Goal: Task Accomplishment & Management: Manage account settings

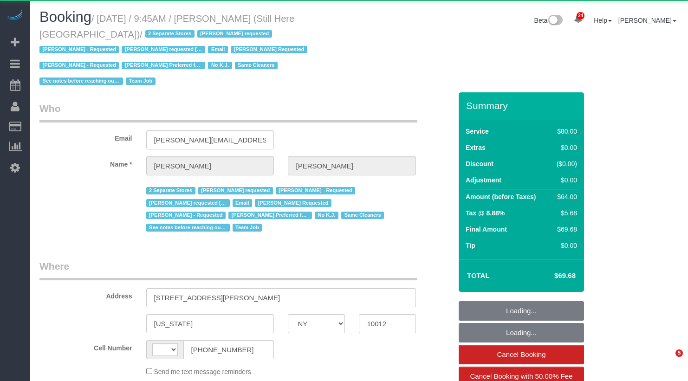
select select "NY"
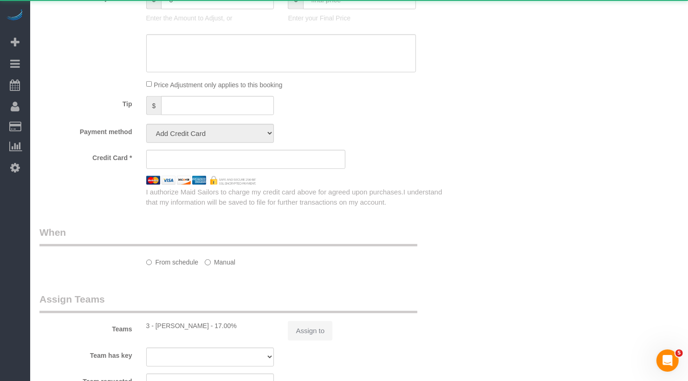
scroll to position [687, 0]
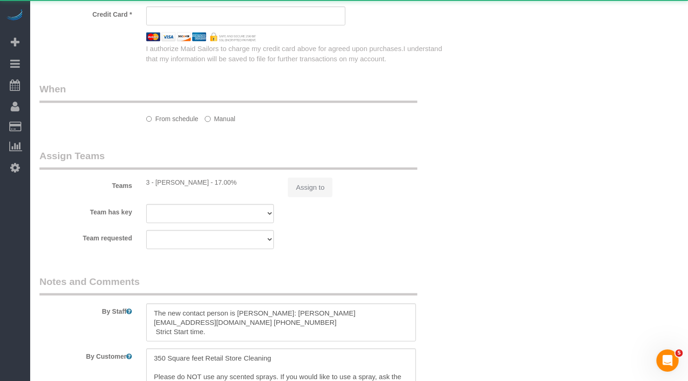
select select "string:[GEOGRAPHIC_DATA]"
select select "object:1011"
select select "number:89"
select select "number:90"
select select "number:15"
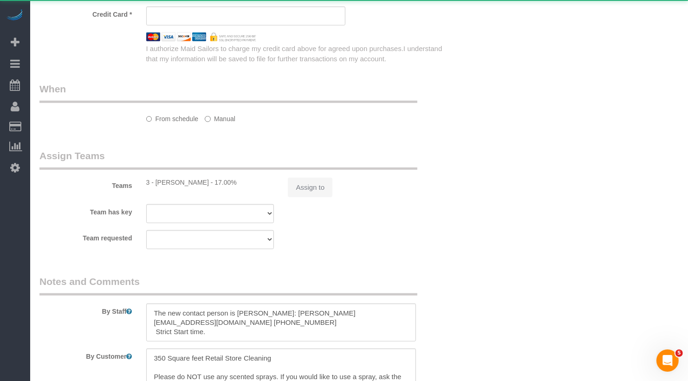
select select "number:5"
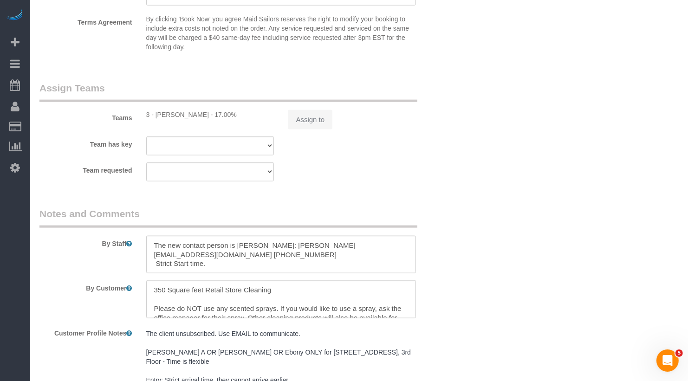
select select "string:stripe-pm_1Oyz8t4VGloSiKo71skqOF54"
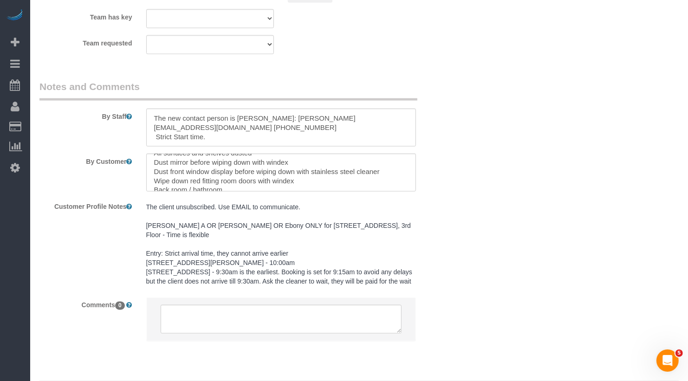
scroll to position [70, 0]
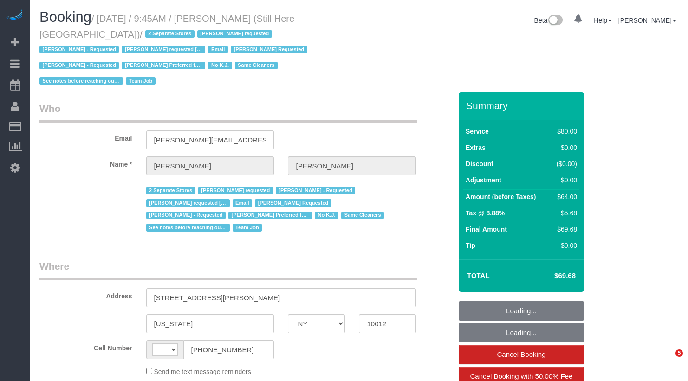
select select "NY"
select select "string:[GEOGRAPHIC_DATA]"
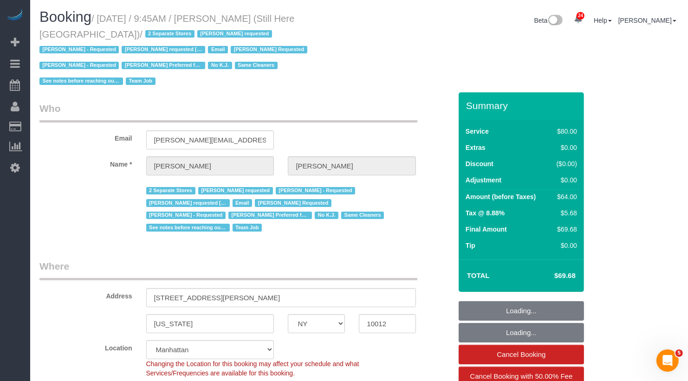
select select "object:1628"
select select "number:89"
select select "number:90"
select select "number:15"
select select "number:5"
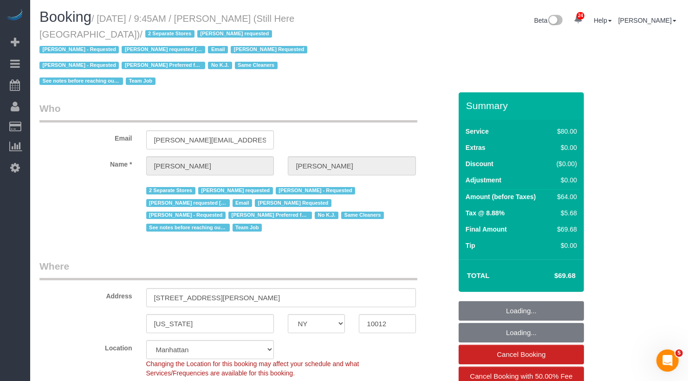
select select "string:stripe-pm_1Oyz8t4VGloSiKo71skqOF54"
copy small "Francesca Racanelli (Still Here NYC) /"
drag, startPoint x: 88, startPoint y: 35, endPoint x: 239, endPoint y: 15, distance: 151.8
click at [239, 15] on small "/ September 22, 2025 / 9:45AM / Francesca Racanelli (Still Here NYC) / 2 Separa…" at bounding box center [174, 49] width 271 height 73
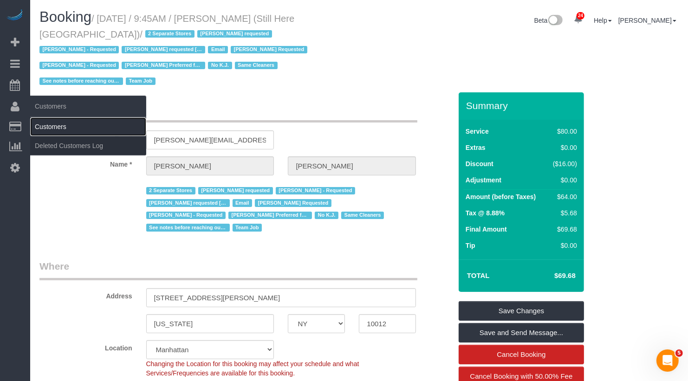
click at [56, 130] on link "Customers" at bounding box center [88, 127] width 116 height 19
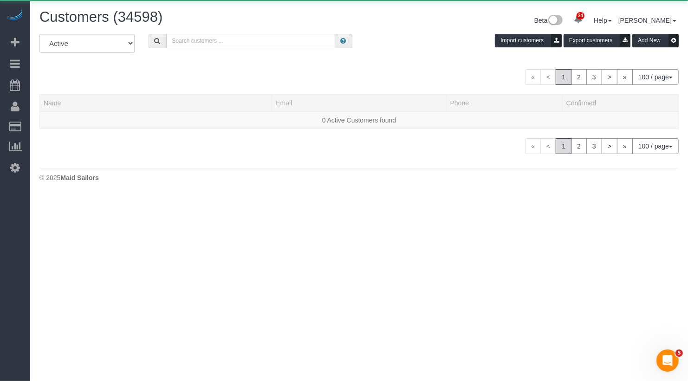
click at [204, 42] on input "text" at bounding box center [250, 41] width 169 height 14
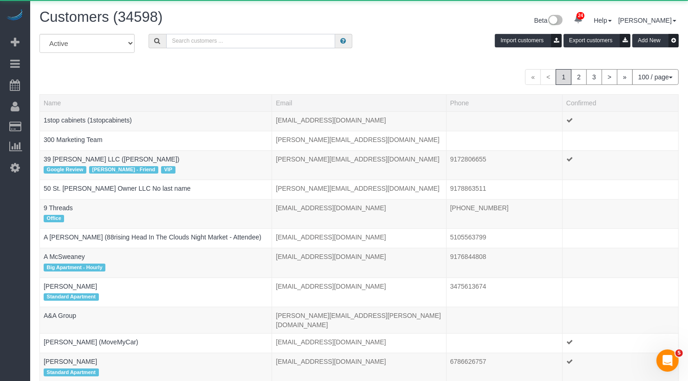
paste input "Francesca Racanelli (Still Here NYC) /"
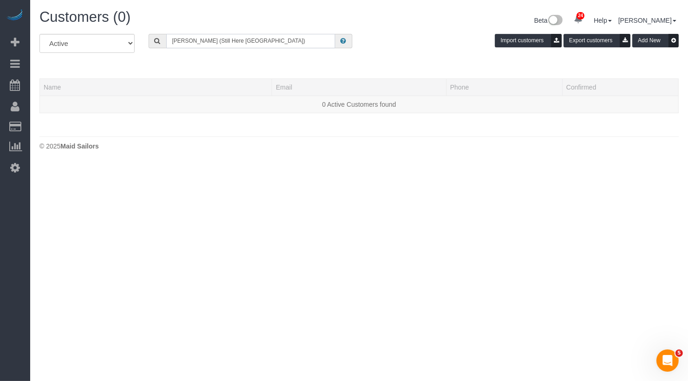
drag, startPoint x: 224, startPoint y: 40, endPoint x: 350, endPoint y: 39, distance: 125.4
click at [350, 39] on div "Francesca Racanelli (Still Here NYC)" at bounding box center [251, 41] width 204 height 14
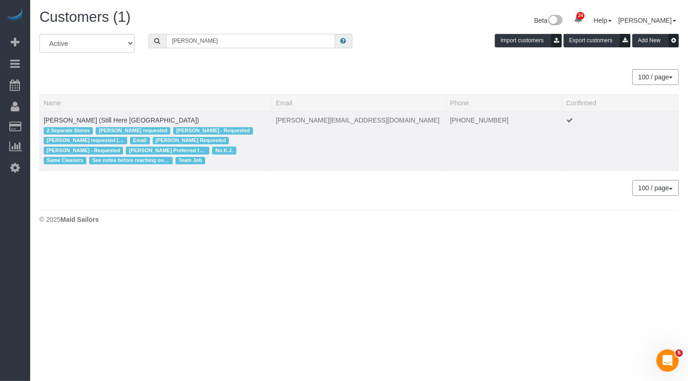
type input "Francesca Racanelli"
click at [83, 115] on td "Francesca Racanelli (Still Here NYC) 2 Separate Stores Ana Araujo requested Ebo…" at bounding box center [156, 140] width 232 height 59
click at [90, 122] on link "Francesca Racanelli (Still Here NYC)" at bounding box center [122, 120] width 156 height 7
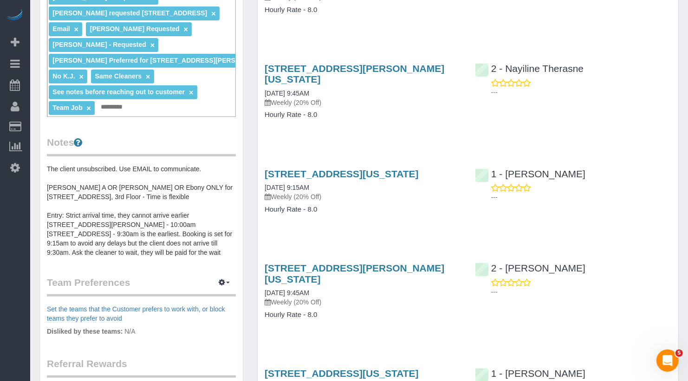
scroll to position [15, 0]
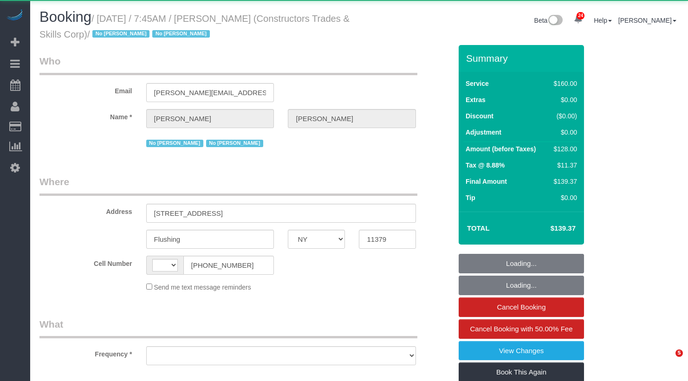
select select "NY"
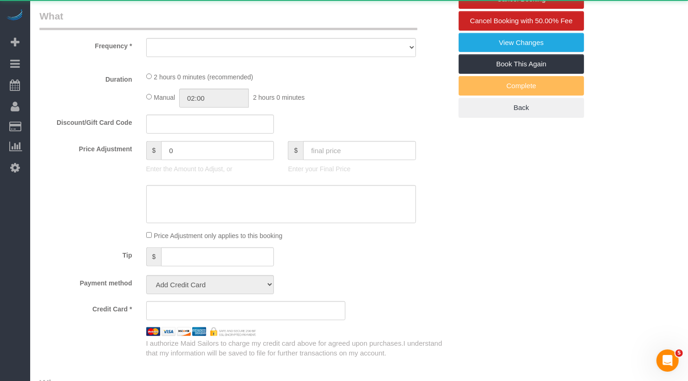
select select "string:[GEOGRAPHIC_DATA]"
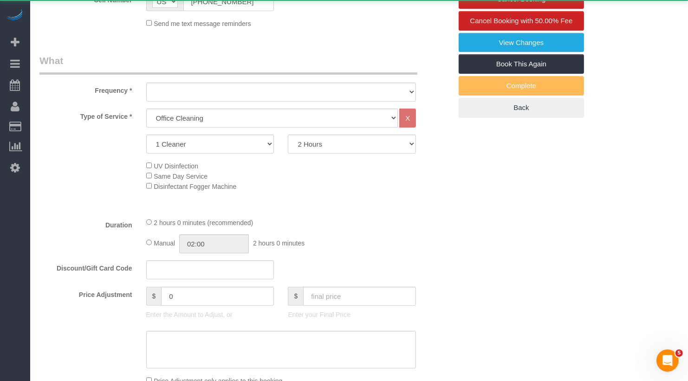
scroll to position [636, 0]
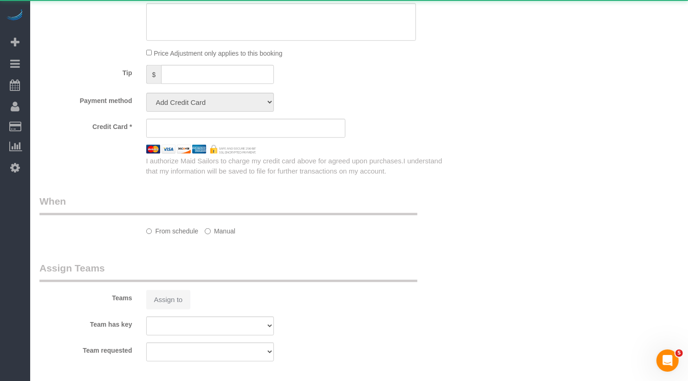
select select "string:stripe-pm_1Q5DQq4VGloSiKo7Az6kRgWV"
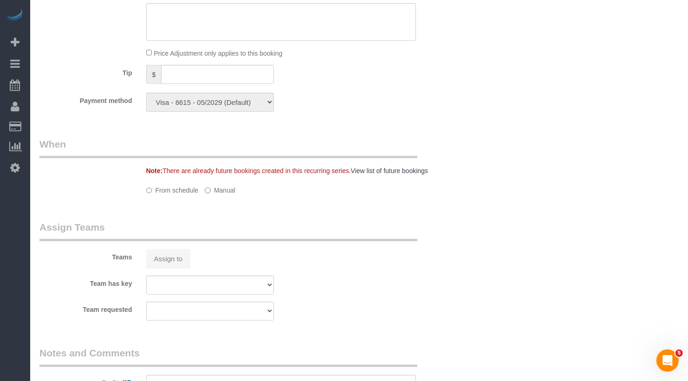
select select "number:89"
select select "number:90"
select select "number:15"
select select "number:5"
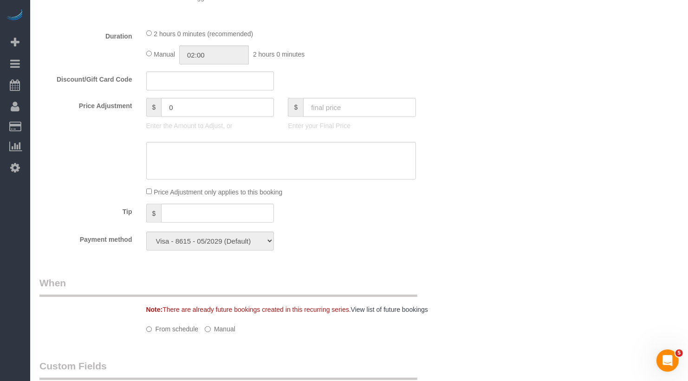
select select "object:1484"
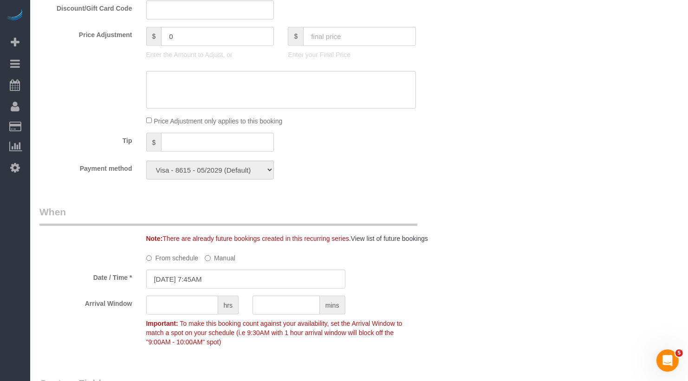
scroll to position [680, 0]
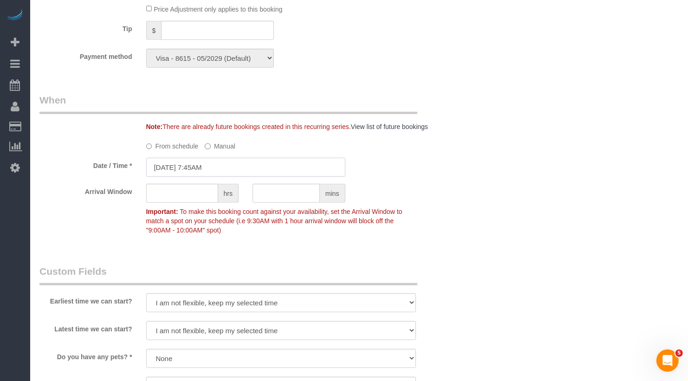
click at [190, 171] on input "09/22/2025 7:45AM" at bounding box center [245, 167] width 199 height 19
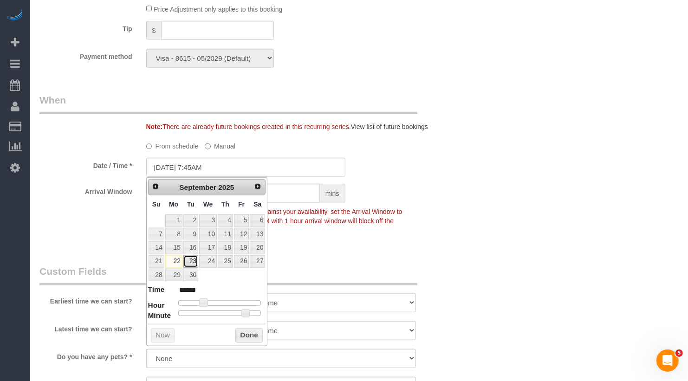
click at [193, 260] on link "23" at bounding box center [190, 261] width 15 height 13
type input "09/23/2025 7:45AM"
click at [325, 251] on div "Who Email adrianna@ctskillsny.com Name * Adrianna Salas No Diana Gonzalez No Lu…" at bounding box center [246, 90] width 426 height 1450
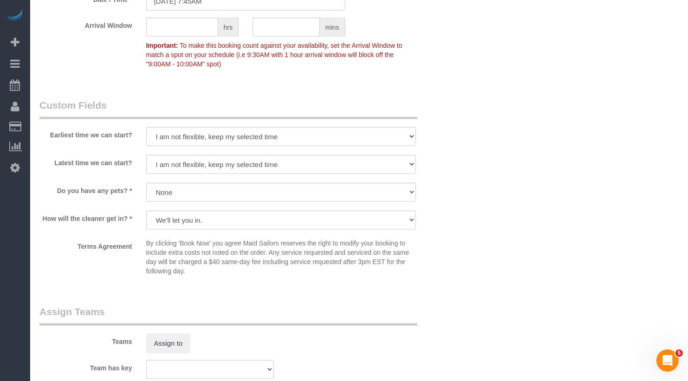
scroll to position [935, 0]
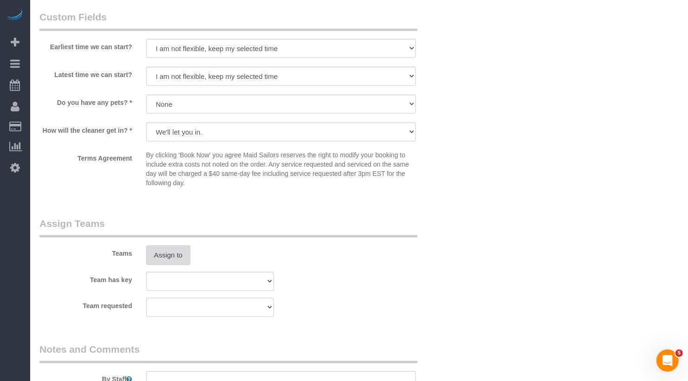
click at [168, 254] on button "Assign to" at bounding box center [168, 256] width 45 height 20
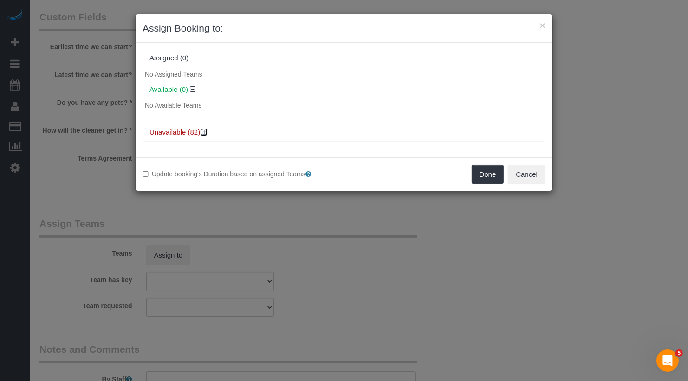
click at [205, 131] on icon at bounding box center [205, 132] width 6 height 7
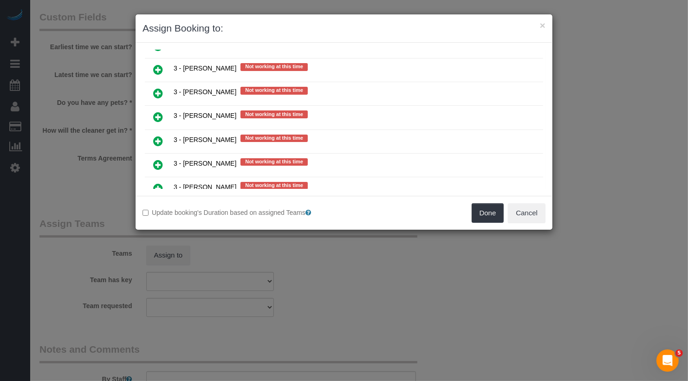
scroll to position [1643, 0]
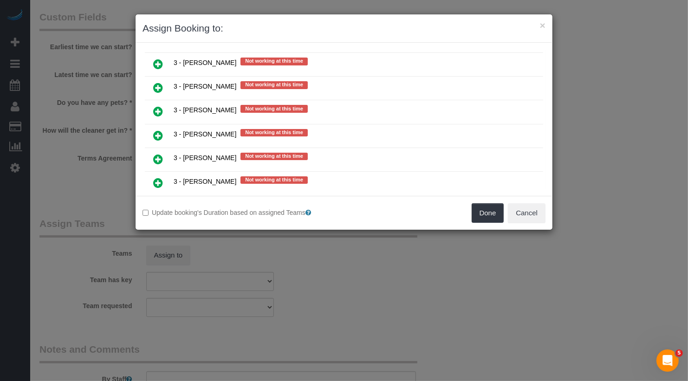
click at [159, 225] on icon at bounding box center [158, 230] width 10 height 11
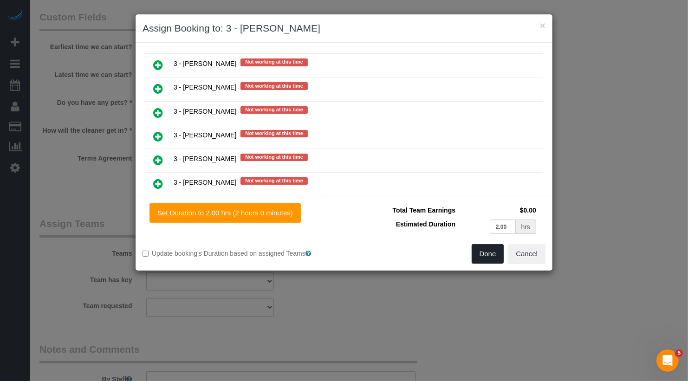
click at [500, 249] on button "Done" at bounding box center [488, 254] width 33 height 20
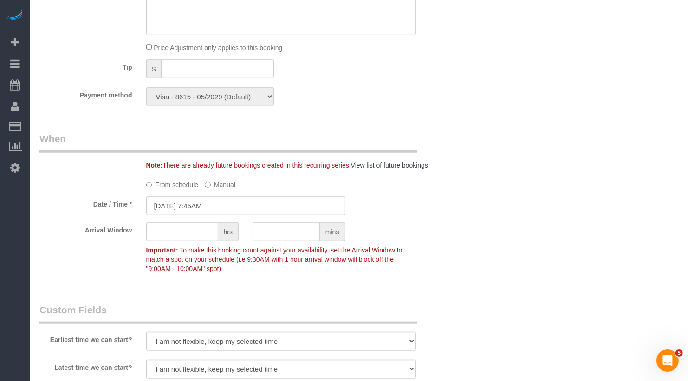
scroll to position [0, 0]
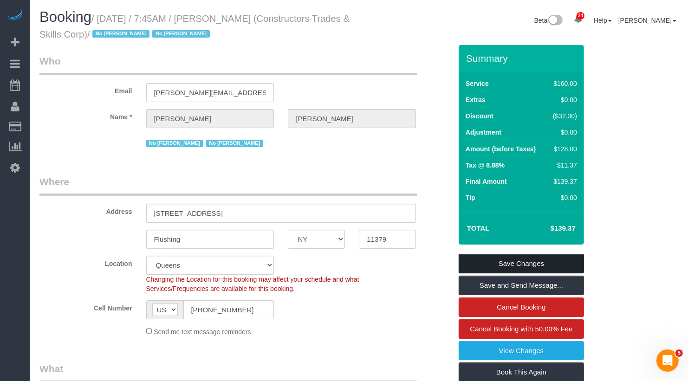
click at [519, 266] on link "Save Changes" at bounding box center [521, 264] width 125 height 20
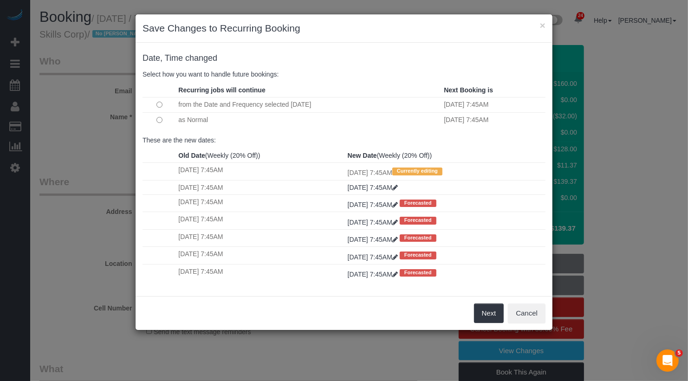
click at [160, 113] on td at bounding box center [159, 119] width 33 height 15
click at [492, 305] on button "Next" at bounding box center [489, 314] width 30 height 20
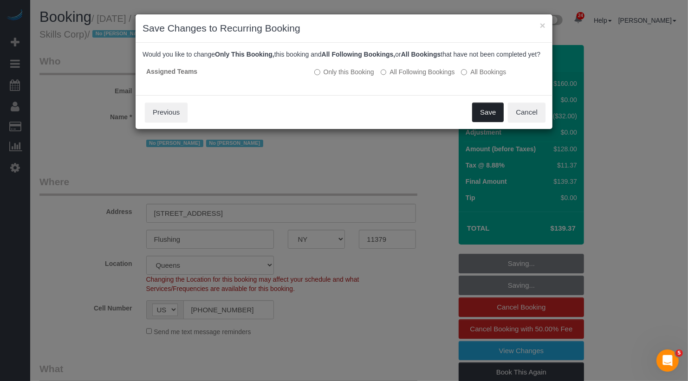
click at [491, 113] on button "Save" at bounding box center [488, 113] width 32 height 20
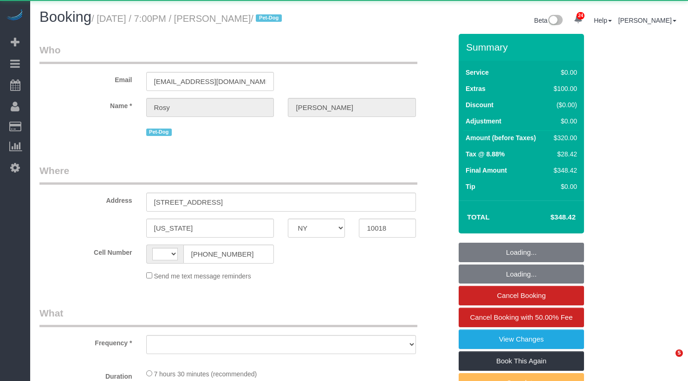
select select "NY"
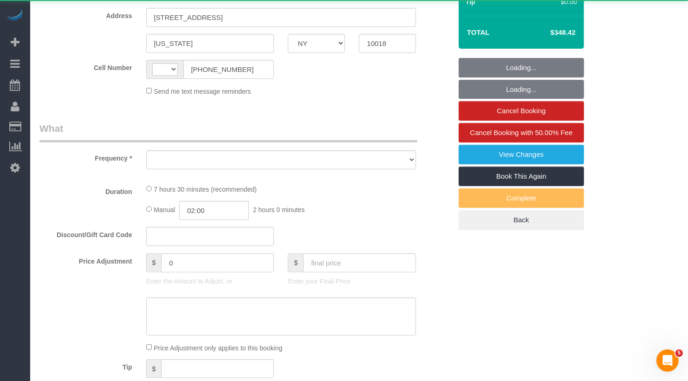
select select "string:[GEOGRAPHIC_DATA]"
select select "object:820"
select select "number:89"
select select "number:90"
select select "number:13"
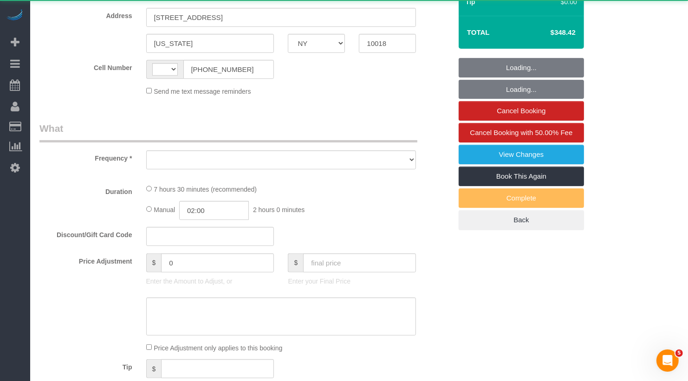
select select "number:5"
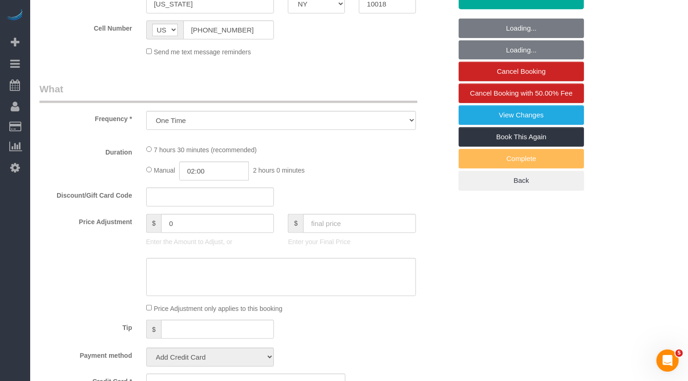
select select "spot1"
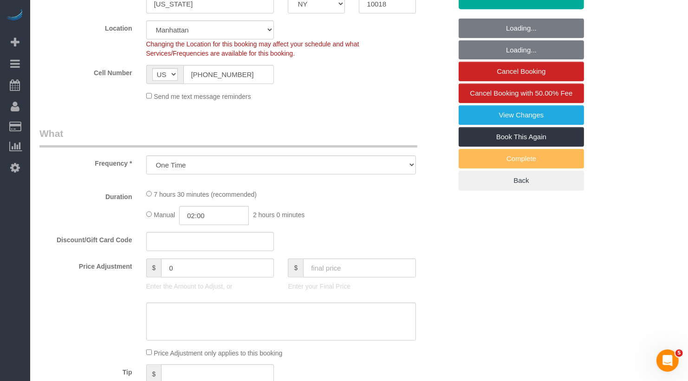
select select "object:1570"
select select "spot46"
select select "string:stripe-pm_1Rs7Uq4VGloSiKo7xMFxe4f9"
select select "2"
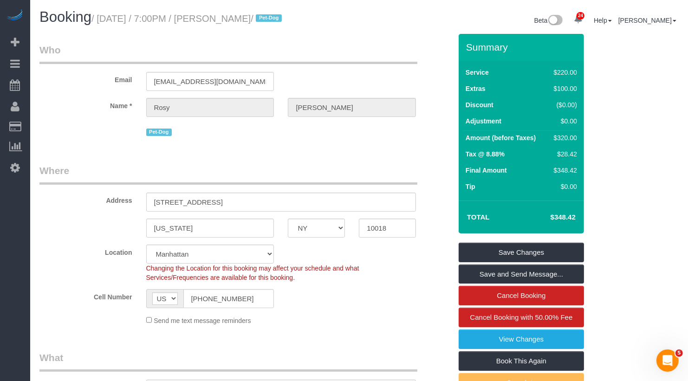
copy small "Rosy Thachil"
drag, startPoint x: 294, startPoint y: 20, endPoint x: 239, endPoint y: 20, distance: 55.3
click at [239, 20] on small "/ September 22, 2025 / 7:00PM / Rosy Thachil / Pet-Dog" at bounding box center [188, 18] width 193 height 10
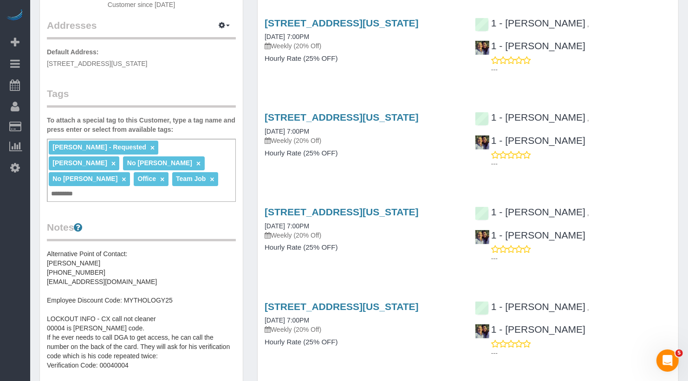
scroll to position [232, 0]
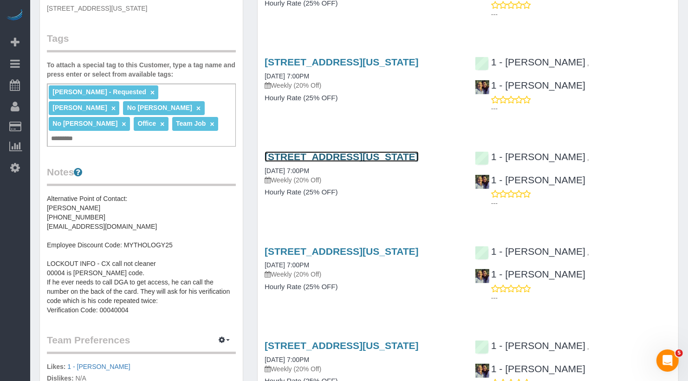
click at [354, 162] on link "324 Lafayette Street, 2nd Floor, New York, NY 10012" at bounding box center [342, 156] width 154 height 11
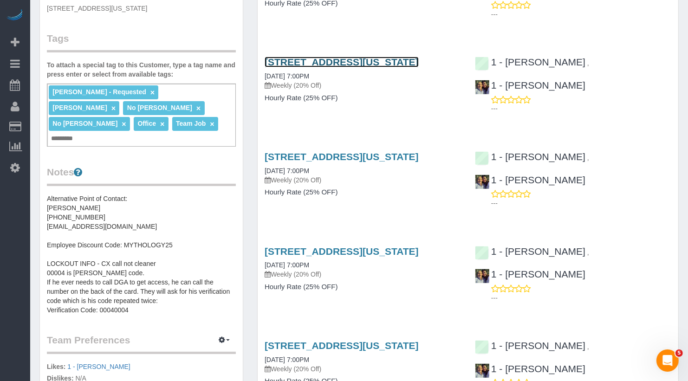
click at [364, 67] on link "324 Lafayette Street, 2nd Floor, New York, NY 10012" at bounding box center [342, 62] width 154 height 11
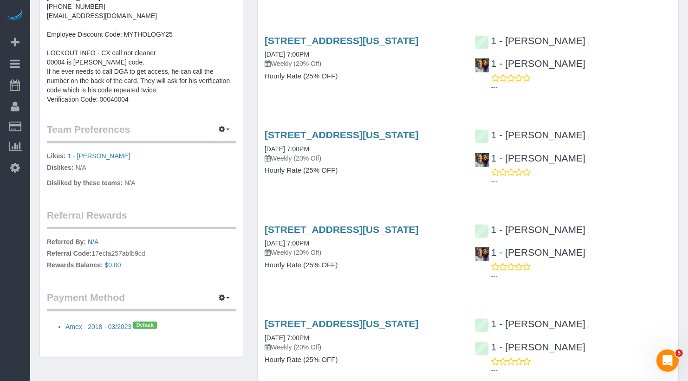
scroll to position [553, 0]
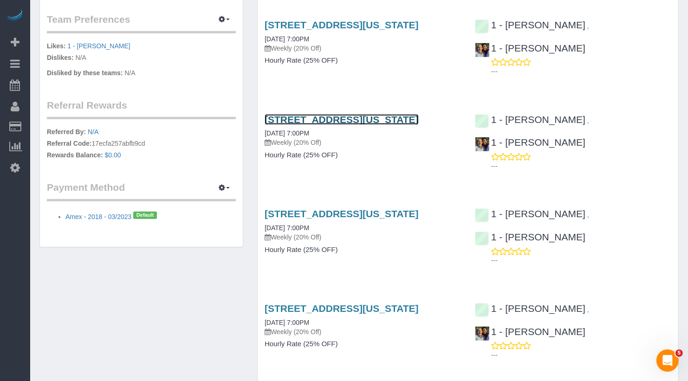
click at [372, 125] on link "324 Lafayette Street, 2nd Floor, New York, NY 10012" at bounding box center [342, 119] width 154 height 11
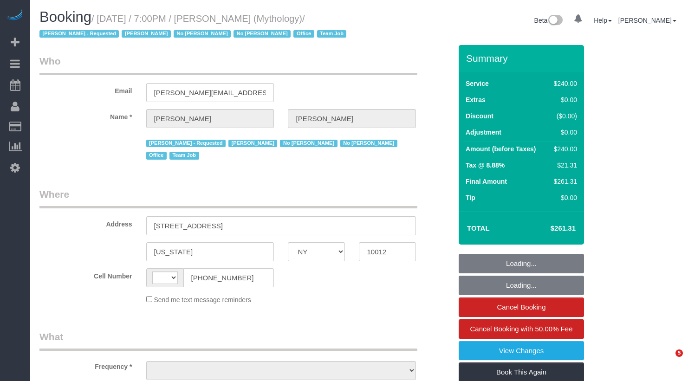
select select "NY"
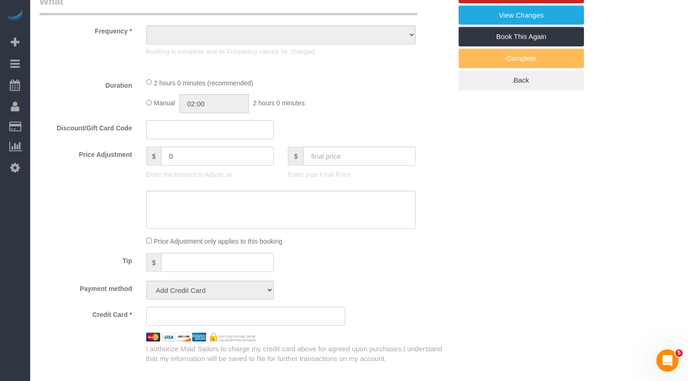
select select "string:[GEOGRAPHIC_DATA]"
select select "object:1001"
select select "2"
select select "120"
select select "spot1"
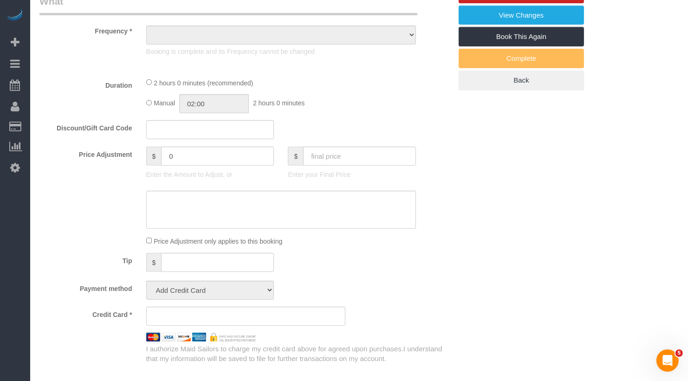
select select "number:89"
select select "number:90"
select select "number:15"
select select "number:7"
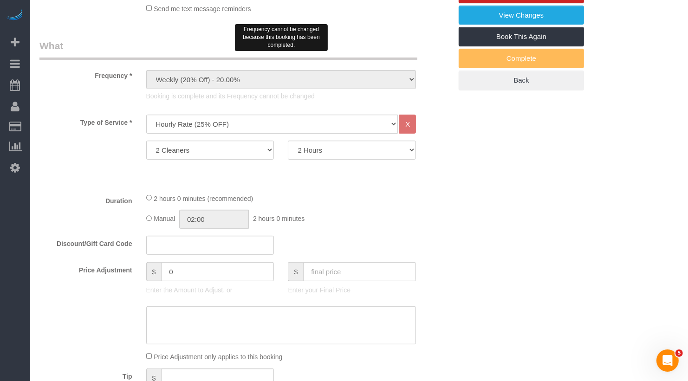
select select "string:stripe-card_1F0CXe4VGloSiKo7V7BiKmvB"
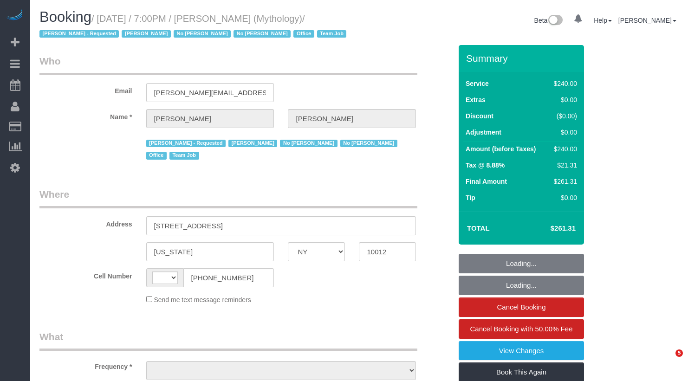
select select "NY"
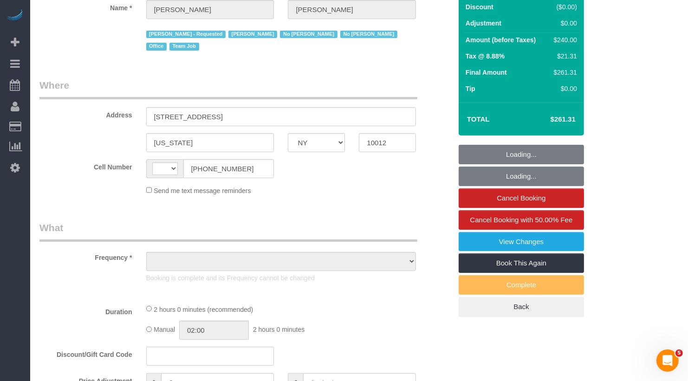
scroll to position [127, 0]
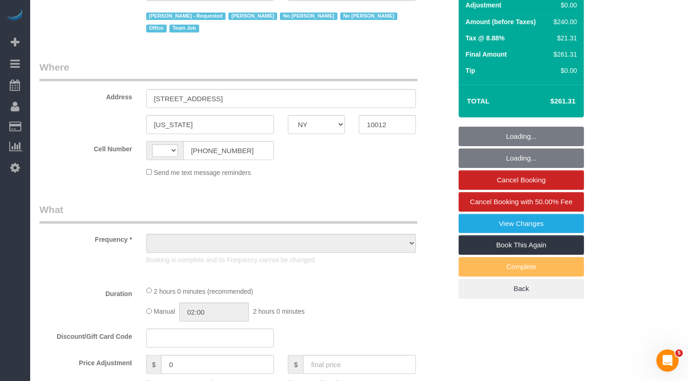
select select "string:[GEOGRAPHIC_DATA]"
select select "object:999"
select select "2"
select select "120"
select select "spot1"
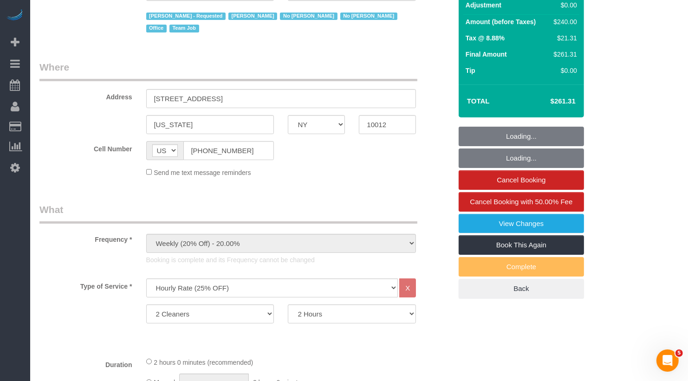
select select "object:1605"
select select "string:stripe-card_1F0CXe4VGloSiKo7V7BiKmvB"
select select "number:89"
select select "number:90"
select select "number:15"
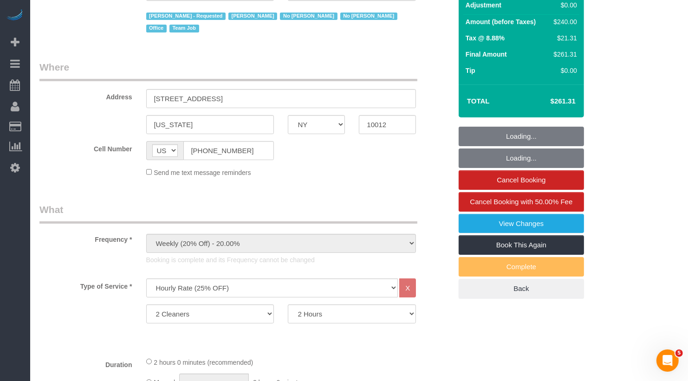
select select "number:7"
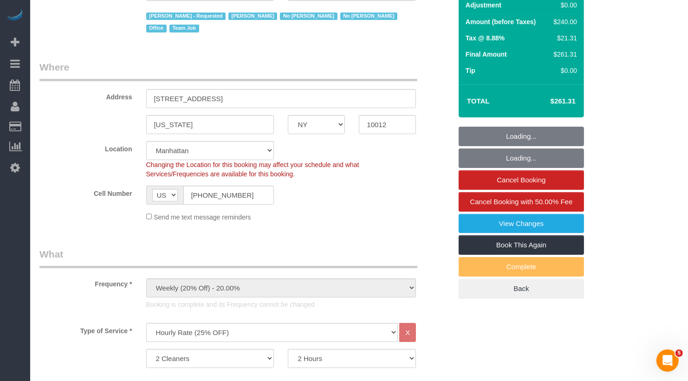
select select "spot6"
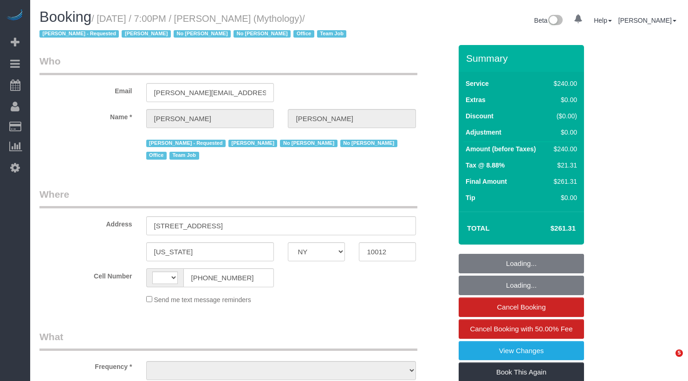
select select "NY"
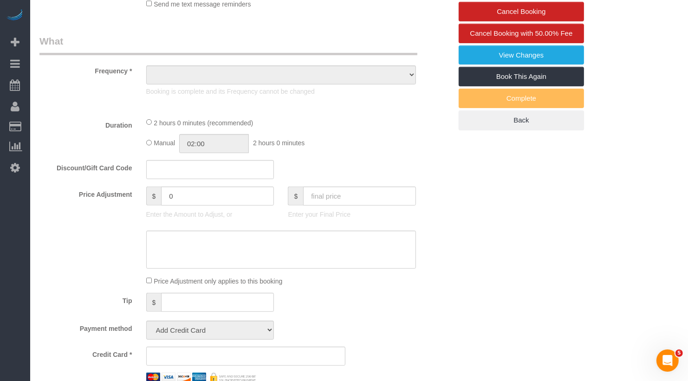
select select "string:[GEOGRAPHIC_DATA]"
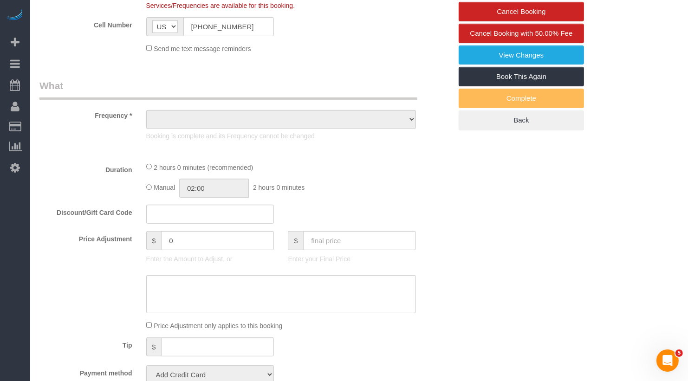
select select "string:stripe-card_1F0CXe4VGloSiKo7V7BiKmvB"
select select "2"
select select "120"
select select "spot1"
select select "number:89"
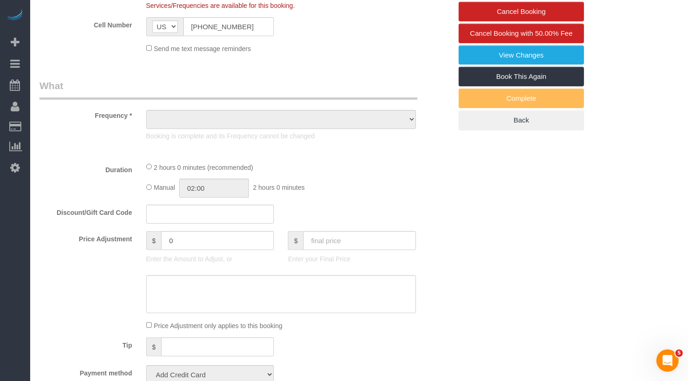
select select "number:90"
select select "number:15"
select select "number:7"
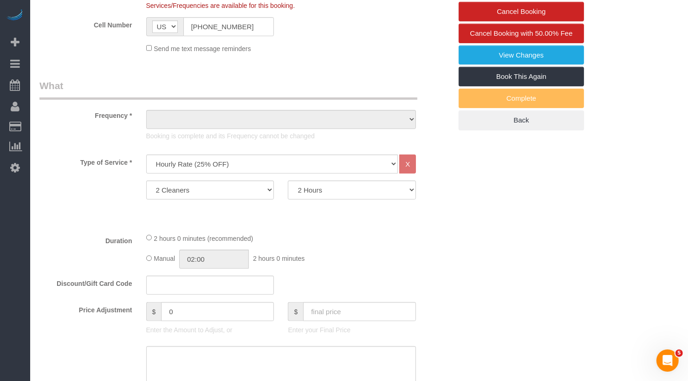
select select "object:1607"
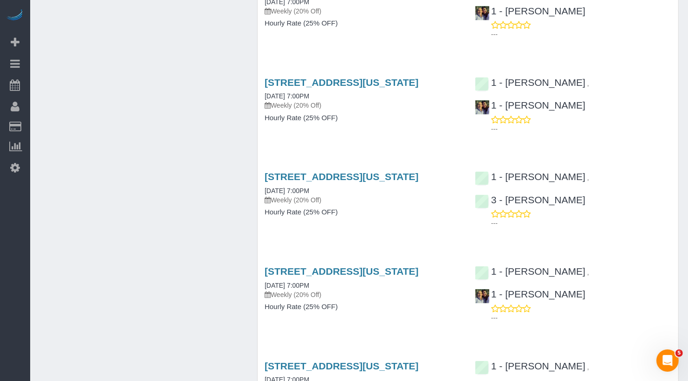
scroll to position [2005, 0]
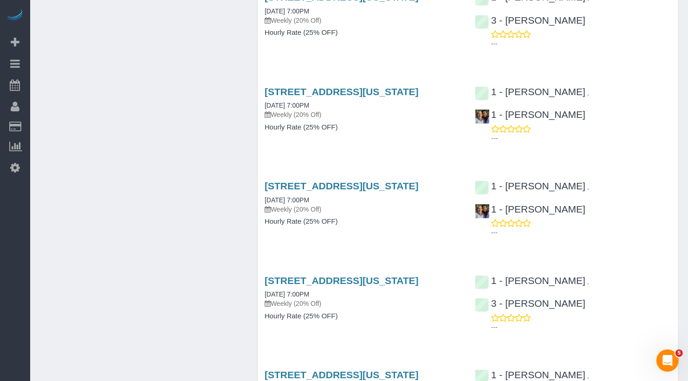
scroll to position [2477, 0]
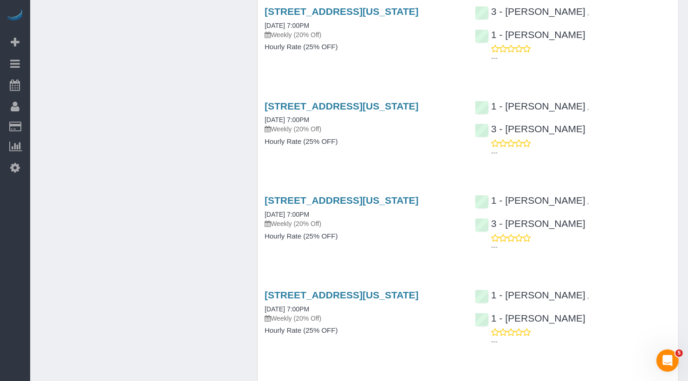
scroll to position [3283, 0]
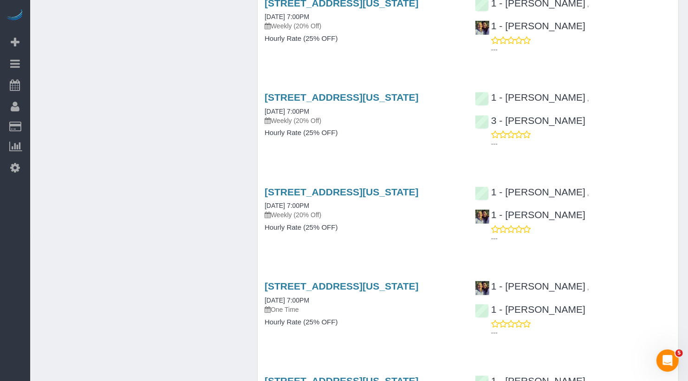
scroll to position [3730, 0]
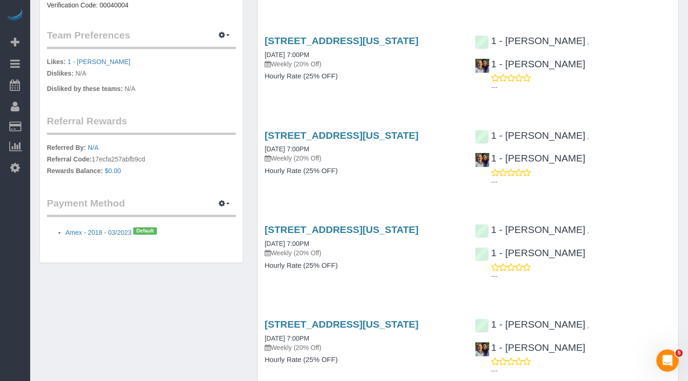
scroll to position [0, 0]
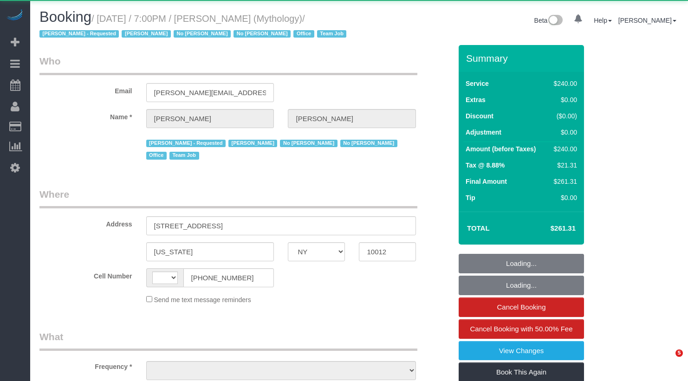
select select "NY"
select select "string:[GEOGRAPHIC_DATA]"
select select "number:89"
select select "number:90"
select select "number:15"
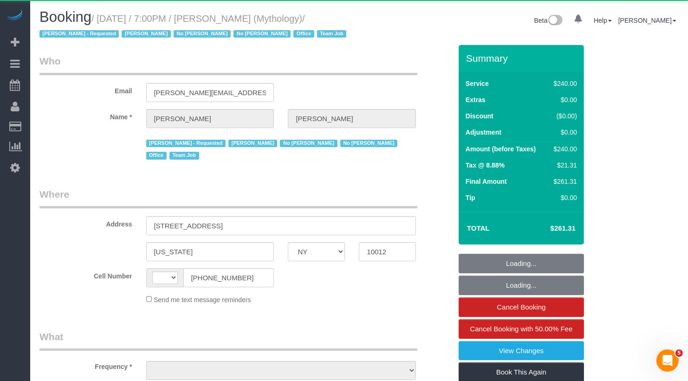
select select "number:7"
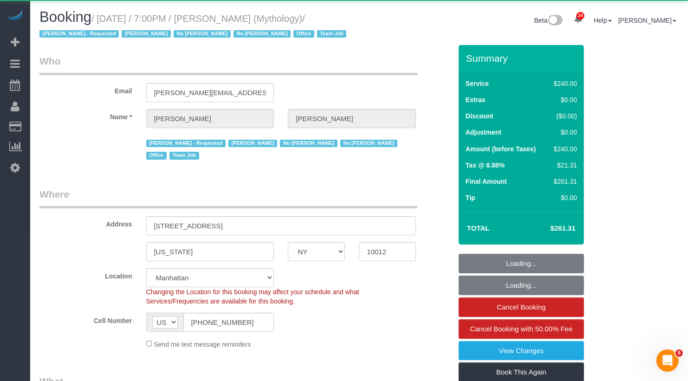
select select "object:1451"
select select "string:stripe-card_1F0CXe4VGloSiKo7V7BiKmvB"
select select "2"
select select "120"
select select "spot1"
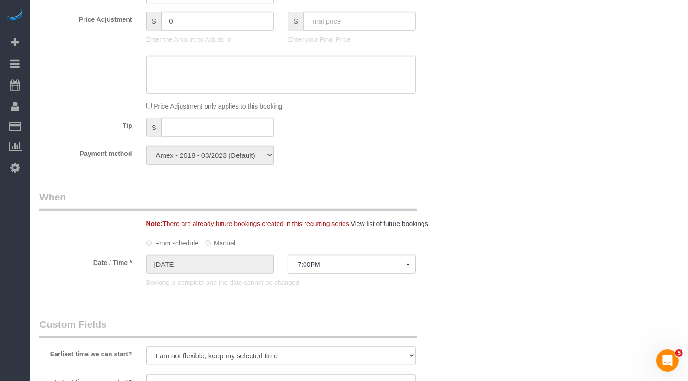
scroll to position [720, 0]
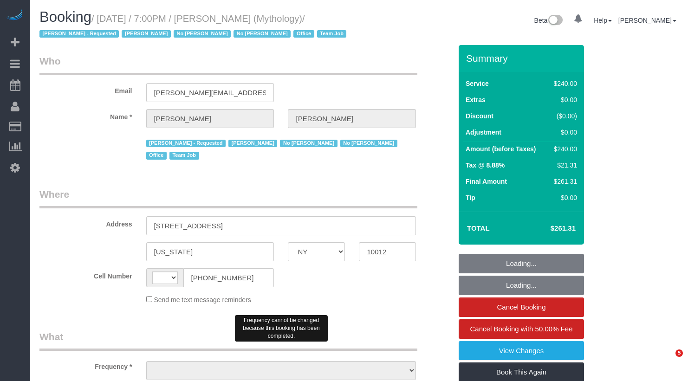
select select "NY"
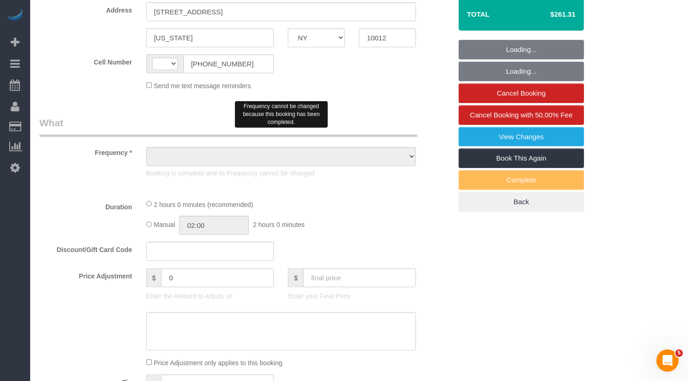
select select "string:[GEOGRAPHIC_DATA]"
select select "object:776"
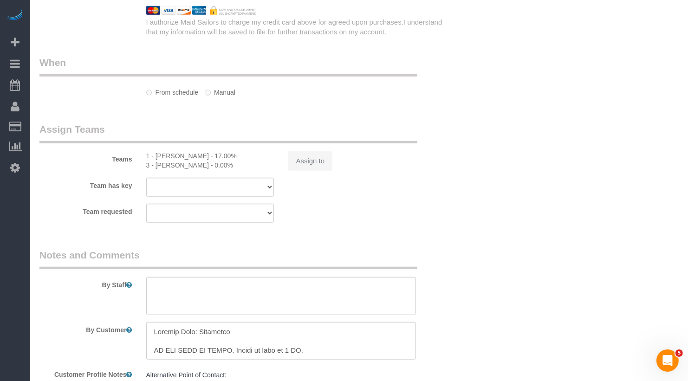
select select "2"
select select "120"
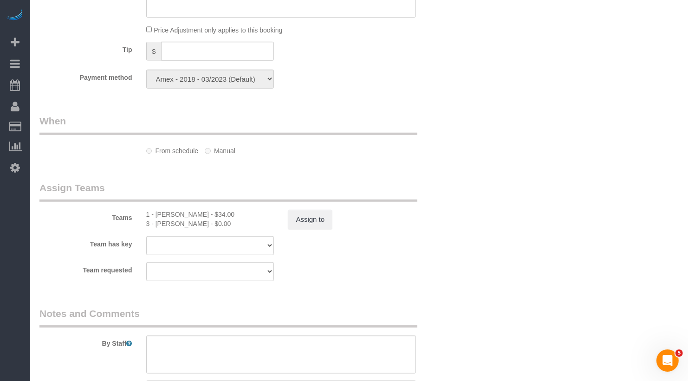
select select "string:stripe-card_1F0CXe4VGloSiKo7V7BiKmvB"
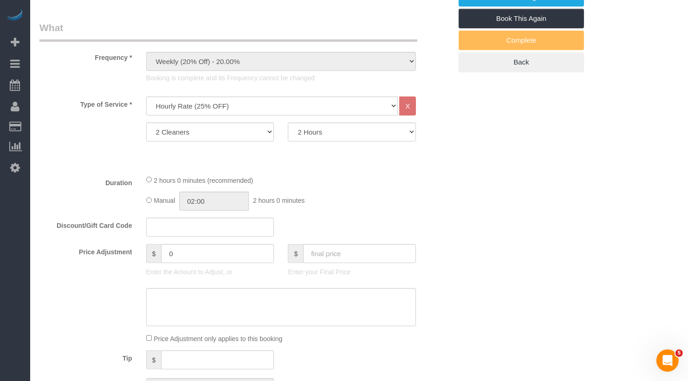
scroll to position [324, 0]
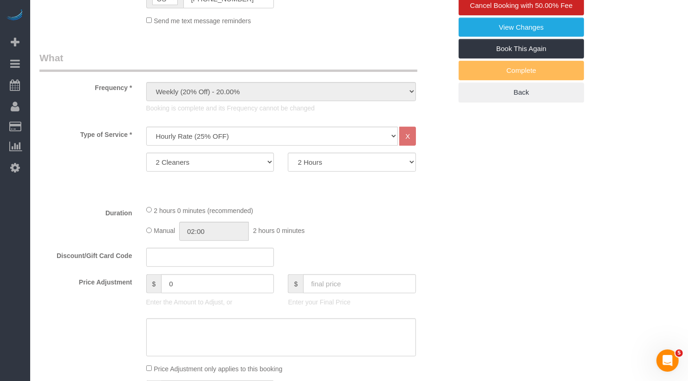
select select "object:1529"
select select "number:89"
select select "number:90"
select select "number:15"
select select "number:7"
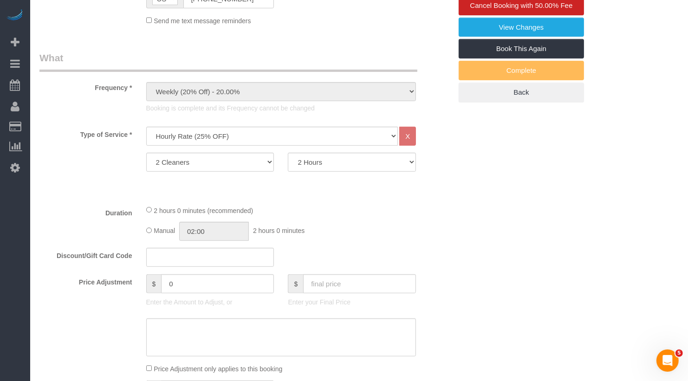
select select "spot1"
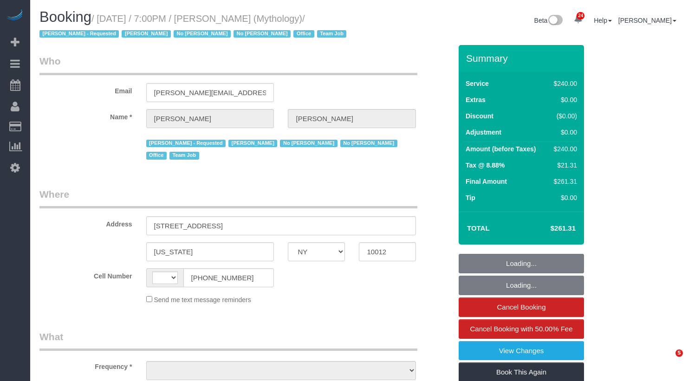
select select "NY"
select select "string:[GEOGRAPHIC_DATA]"
select select "object:847"
select select "2"
select select "120"
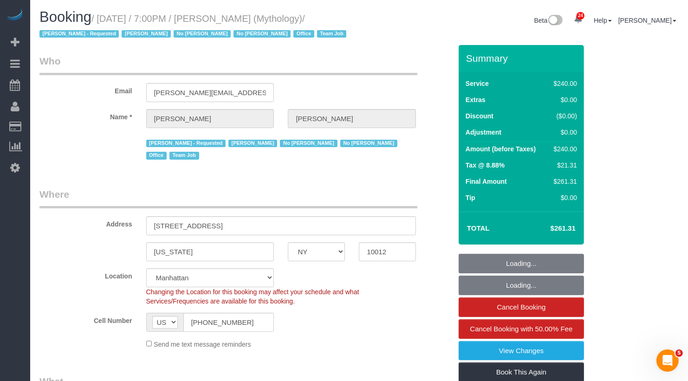
select select "string:stripe-card_1F0CXe4VGloSiKo7V7BiKmvB"
select select "spot1"
select select "number:89"
select select "number:90"
select select "number:15"
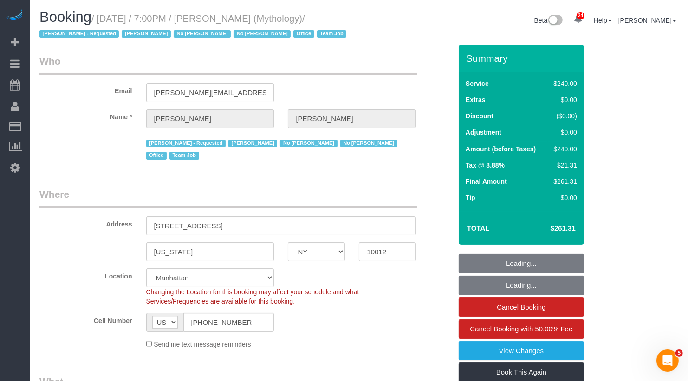
select select "number:7"
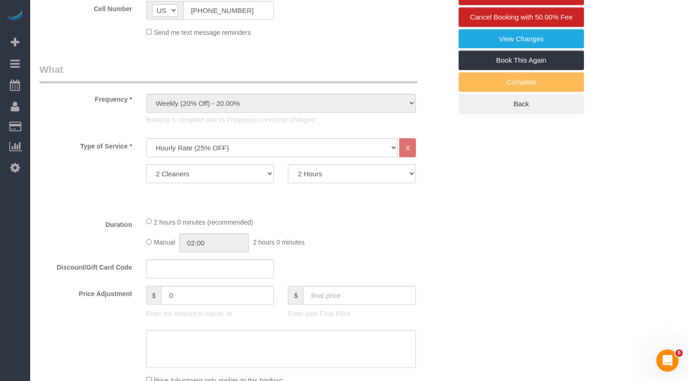
select select "object:1153"
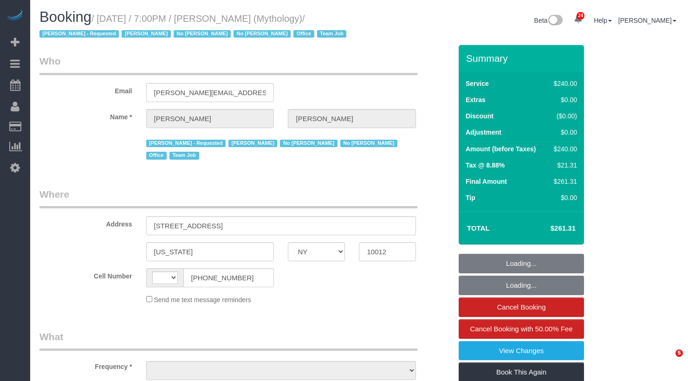
select select "NY"
select select "string:[GEOGRAPHIC_DATA]"
select select "object:598"
select select "2"
select select "120"
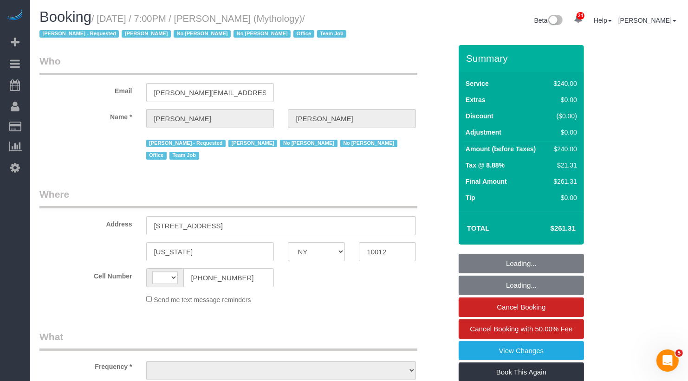
select select "number:89"
select select "number:90"
select select "number:15"
select select "number:7"
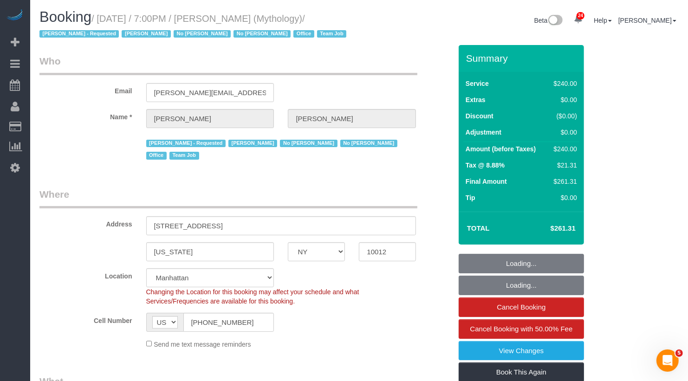
select select "object:1605"
select select "string:stripe-card_1F0CXe4VGloSiKo7V7BiKmvB"
select select "spot1"
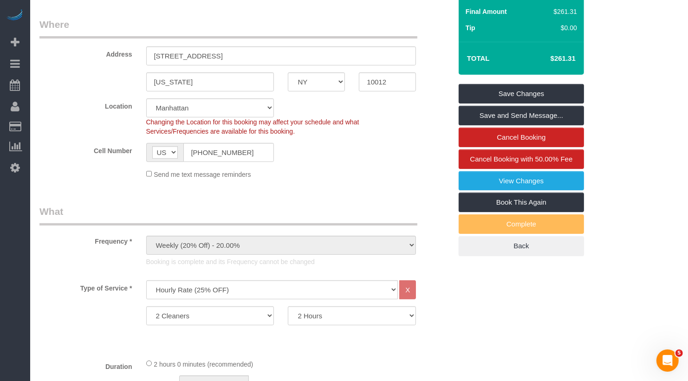
scroll to position [438, 0]
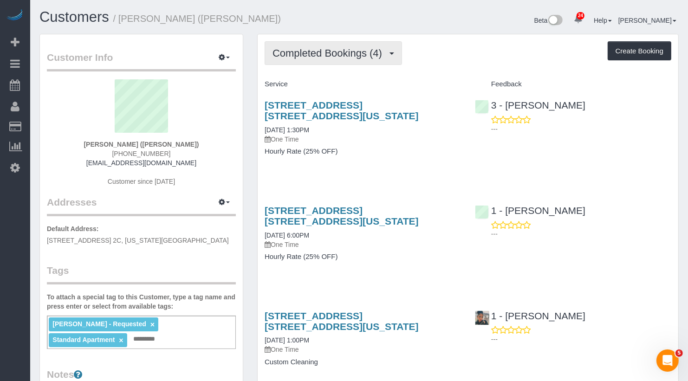
click at [358, 56] on span "Completed Bookings (4)" at bounding box center [330, 53] width 114 height 12
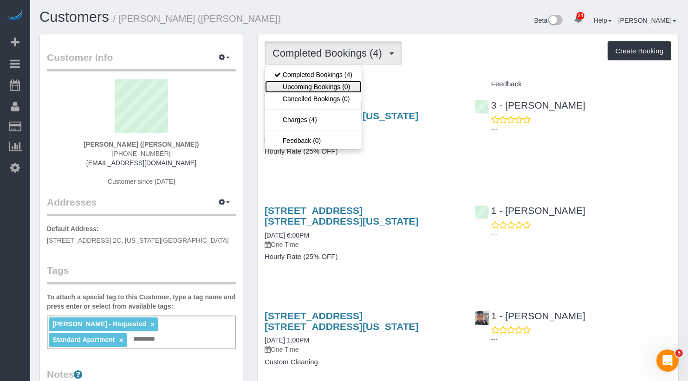
click at [348, 83] on link "Upcoming Bookings (0)" at bounding box center [313, 87] width 97 height 12
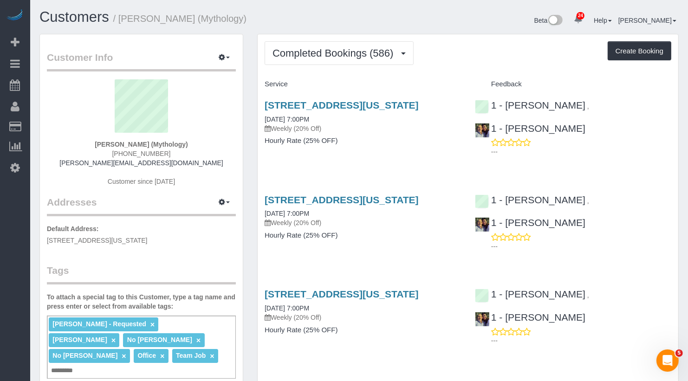
copy link "[STREET_ADDRESS][US_STATE]"
drag, startPoint x: 326, startPoint y: 110, endPoint x: 264, endPoint y: 104, distance: 62.1
click at [264, 104] on div "324 Lafayette Street, 2nd Floor, New York, NY 10012 09/18/2025 7:00PM Weekly (2…" at bounding box center [363, 128] width 210 height 72
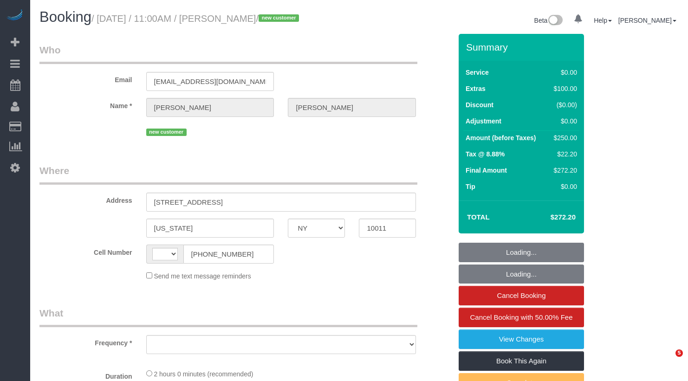
select select "NY"
drag, startPoint x: 209, startPoint y: 210, endPoint x: 117, endPoint y: 210, distance: 91.5
click at [117, 210] on div "Address [STREET_ADDRESS]" at bounding box center [246, 188] width 426 height 48
select select "string:[GEOGRAPHIC_DATA]"
select select "object:1556"
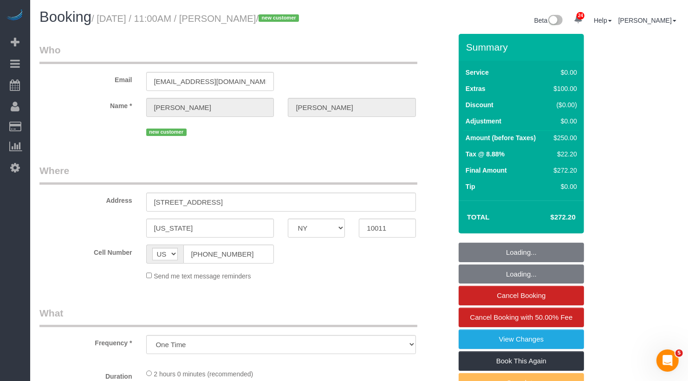
select select "string:stripe-pm_1SABzs4VGloSiKo70vmzKyjs"
select select "spot1"
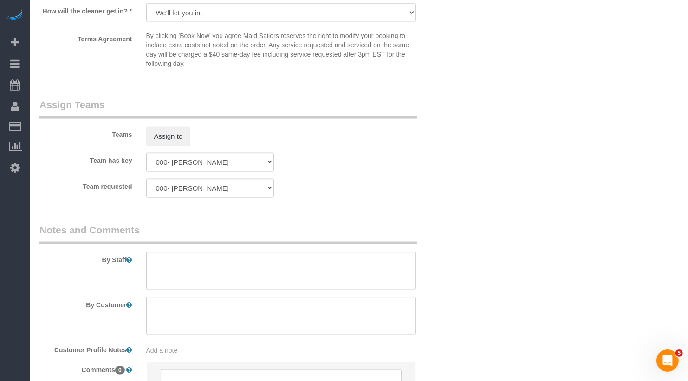
scroll to position [1243, 0]
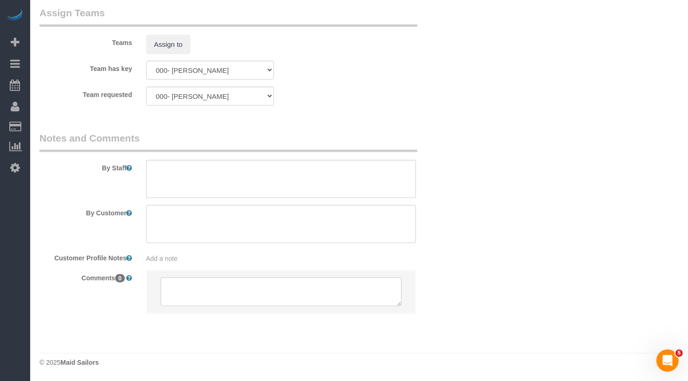
click at [167, 255] on span "Add a note" at bounding box center [162, 258] width 32 height 7
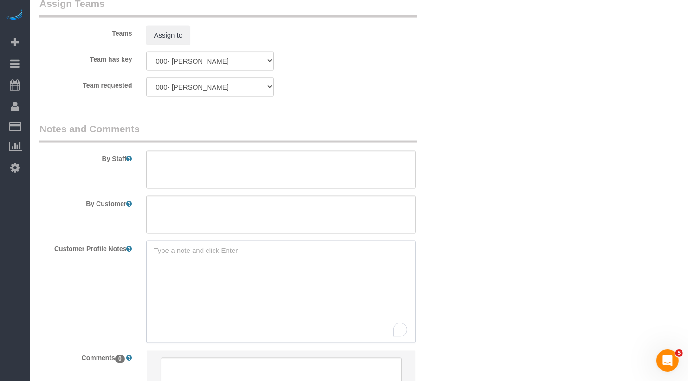
paste textarea "https://streeteasy.com/building/345-west-21-street-new_york/3b?utm_campaign=sal…"
type textarea "https://streeteasy.com/building/345-west-21-street-new_york/3b?utm_campaign=sal…"
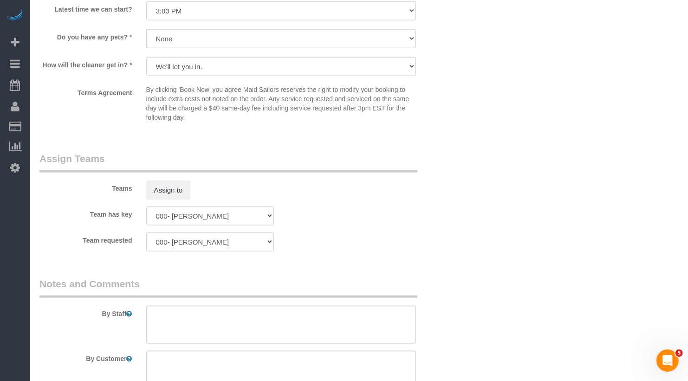
scroll to position [1076, 0]
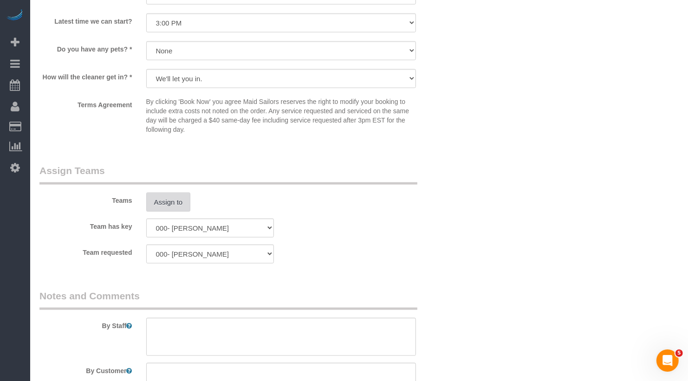
click at [173, 206] on button "Assign to" at bounding box center [168, 203] width 45 height 20
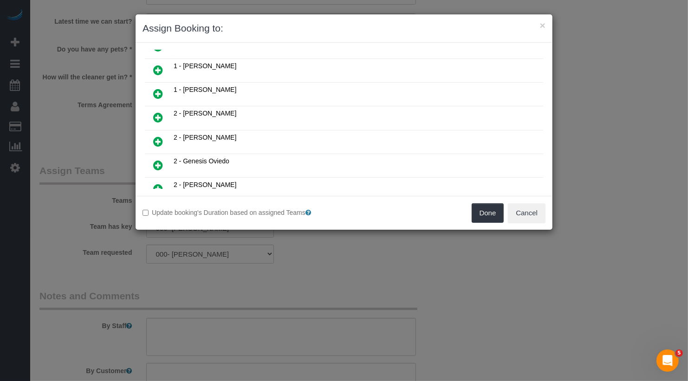
click at [154, 157] on link at bounding box center [158, 166] width 22 height 19
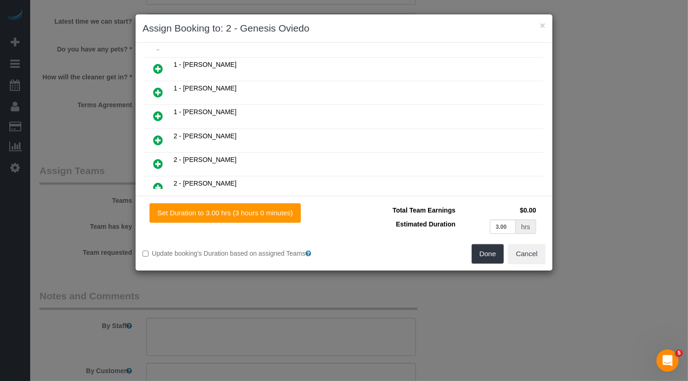
scroll to position [586, 0]
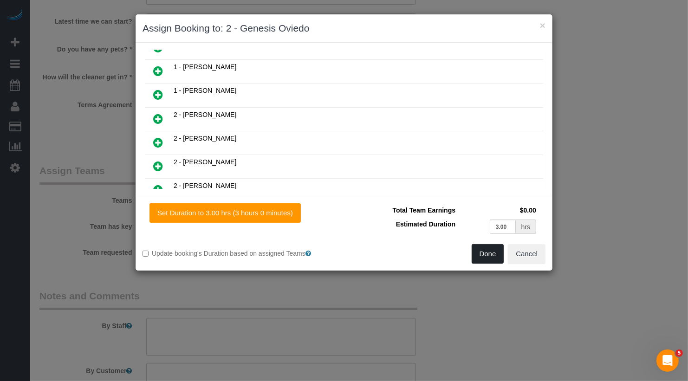
click at [499, 256] on button "Done" at bounding box center [488, 254] width 33 height 20
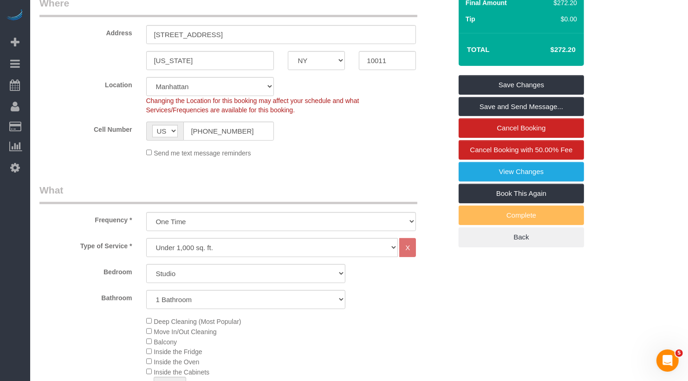
scroll to position [0, 0]
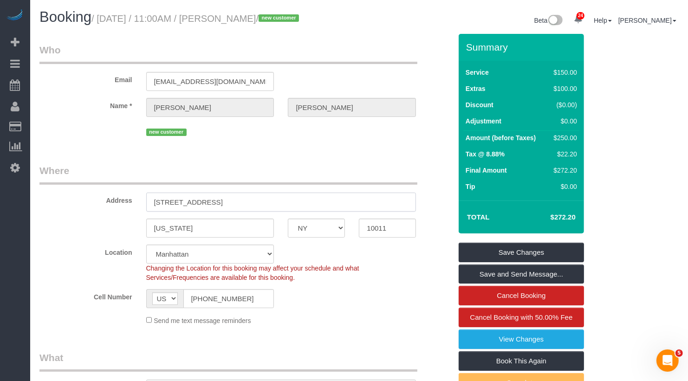
click at [171, 212] on input "345 west 21st street, 3B" at bounding box center [281, 202] width 270 height 19
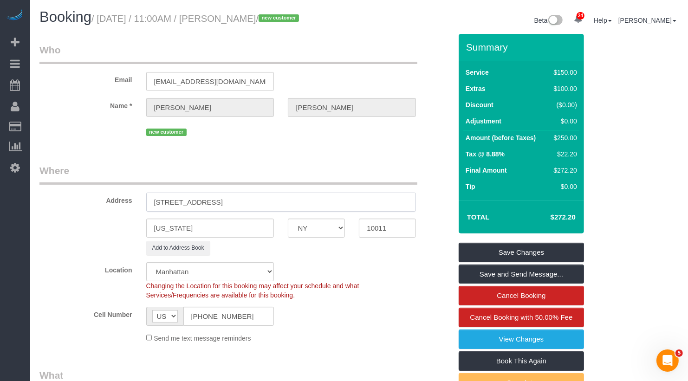
click at [204, 212] on input "345 West 21st street, 3B" at bounding box center [281, 202] width 270 height 19
click at [223, 212] on input "345 West 21st Street, 3B" at bounding box center [281, 202] width 270 height 19
type input "345 West 21st Street, Apt.3B"
click at [174, 238] on input "New york" at bounding box center [210, 228] width 128 height 19
type input "[US_STATE]"
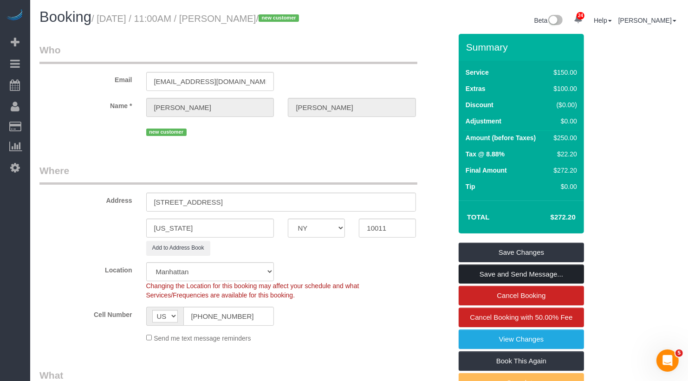
click at [485, 284] on link "Save and Send Message..." at bounding box center [521, 275] width 125 height 20
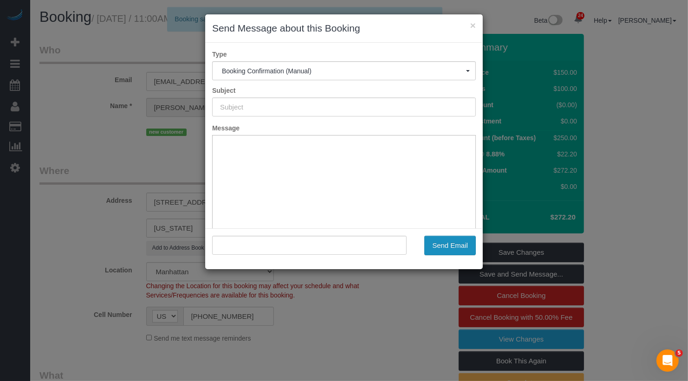
type input "Cleaning Confirmed for 09/23/2025 at 11:00am"
type input ""Benjamin Broner" <benbroner13@gmail.com>"
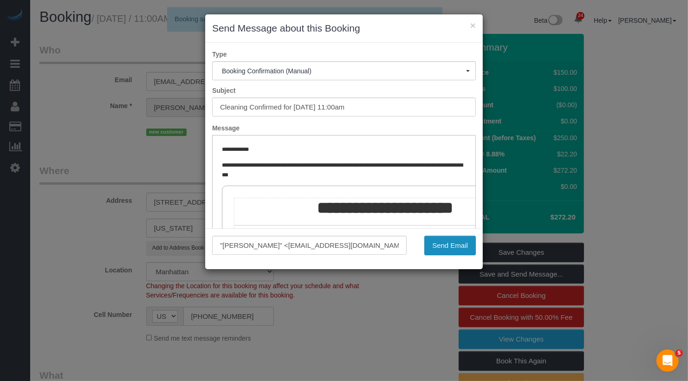
click at [465, 244] on button "Send Email" at bounding box center [451, 246] width 52 height 20
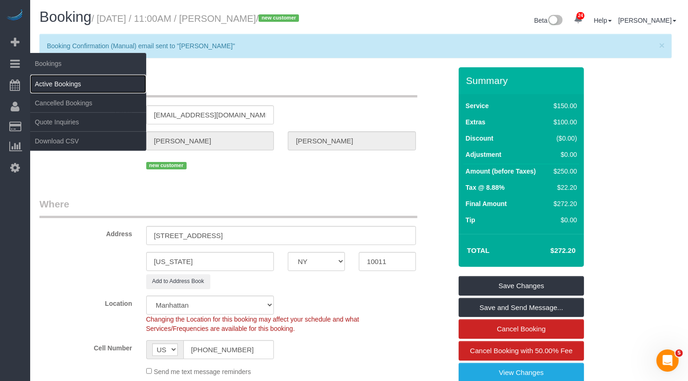
click at [46, 88] on link "Active Bookings" at bounding box center [88, 84] width 116 height 19
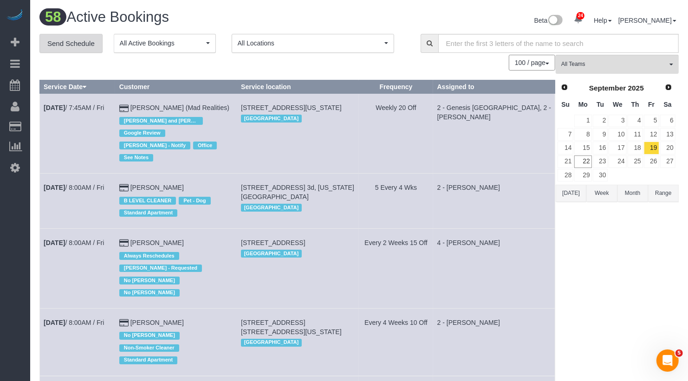
click at [87, 41] on link "Send Schedule" at bounding box center [70, 44] width 63 height 20
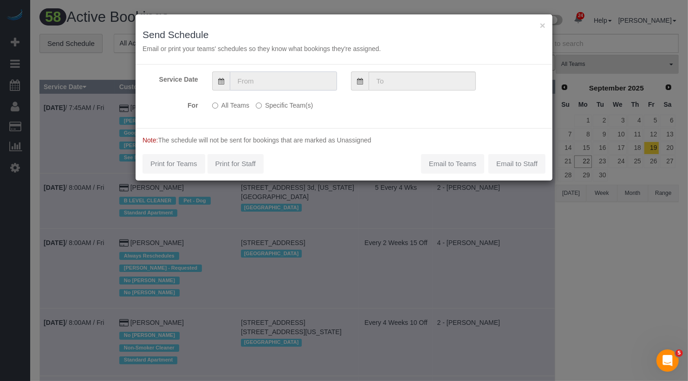
click at [308, 80] on input "text" at bounding box center [283, 81] width 107 height 19
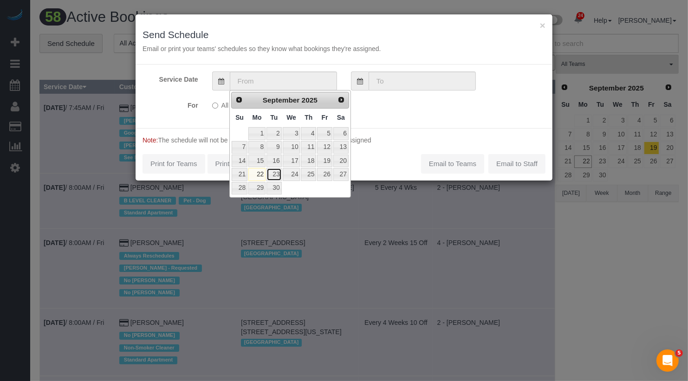
click at [275, 174] on link "23" at bounding box center [274, 174] width 15 height 13
type input "09/23/2025"
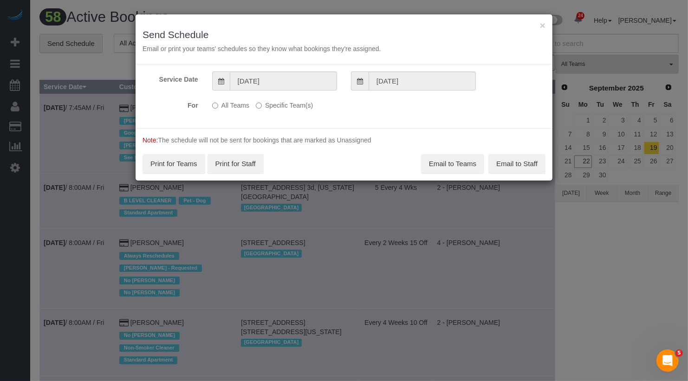
click at [277, 102] on label "Specific Team(s)" at bounding box center [284, 104] width 57 height 13
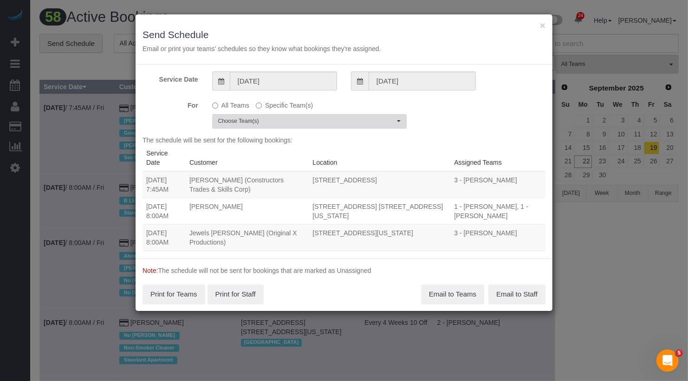
click at [268, 119] on span "Choose Team(s)" at bounding box center [306, 122] width 177 height 8
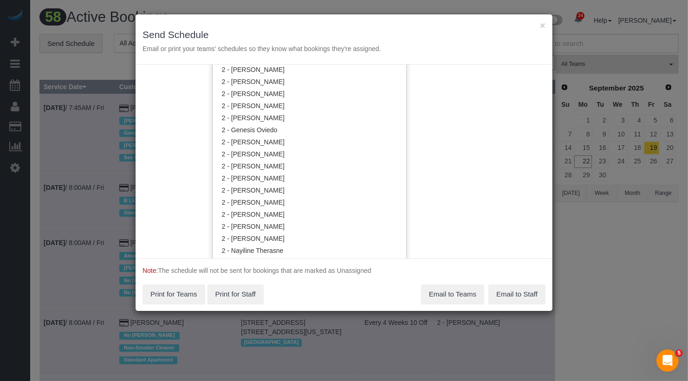
scroll to position [550, 0]
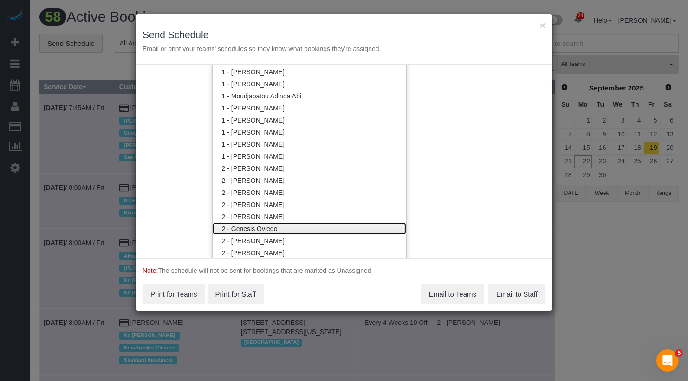
click at [266, 224] on link "2 - Genesis Oviedo" at bounding box center [310, 229] width 194 height 12
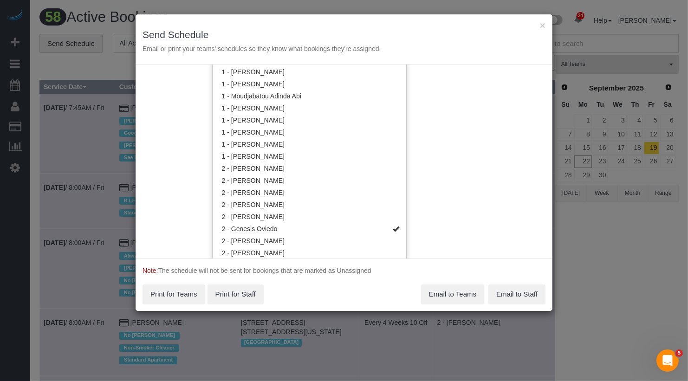
click at [471, 195] on div "Service Date 09/23/2025 09/23/2025 For All Teams Specific Team(s) 2 - Genesis O…" at bounding box center [344, 162] width 417 height 194
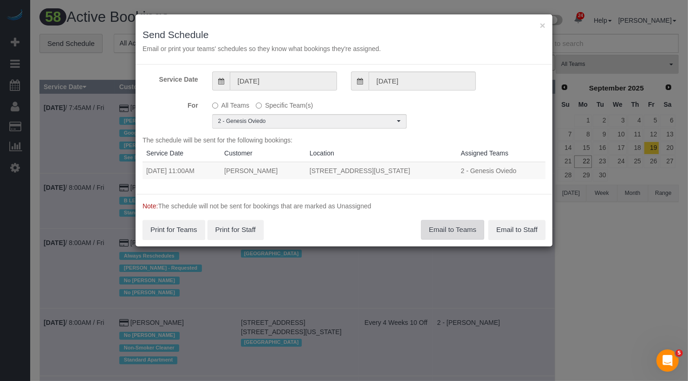
click at [446, 228] on button "Email to Teams" at bounding box center [452, 230] width 63 height 20
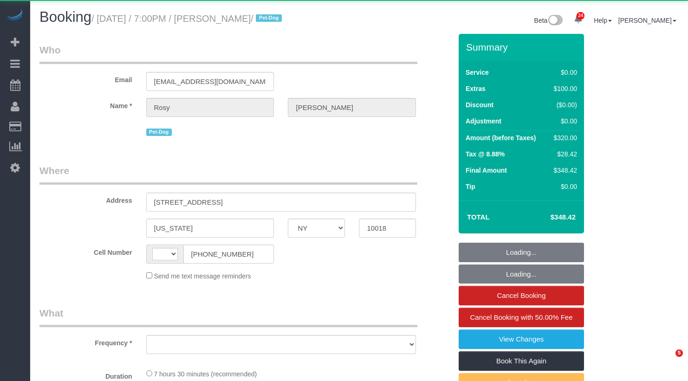
select select "NY"
select select "string:[GEOGRAPHIC_DATA]"
select select "object:748"
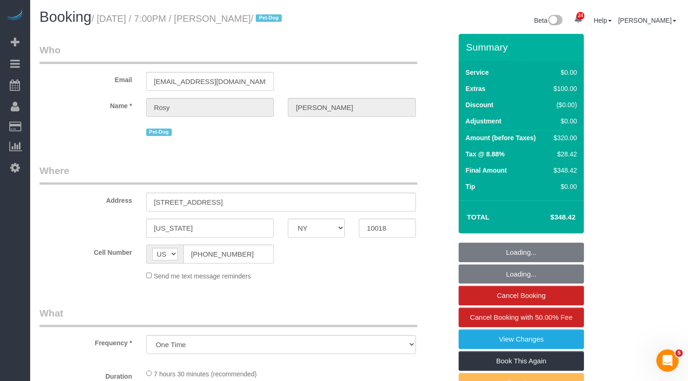
select select "string:stripe-pm_1Rs7Uq4VGloSiKo7xMFxe4f9"
select select "2"
select select "spot1"
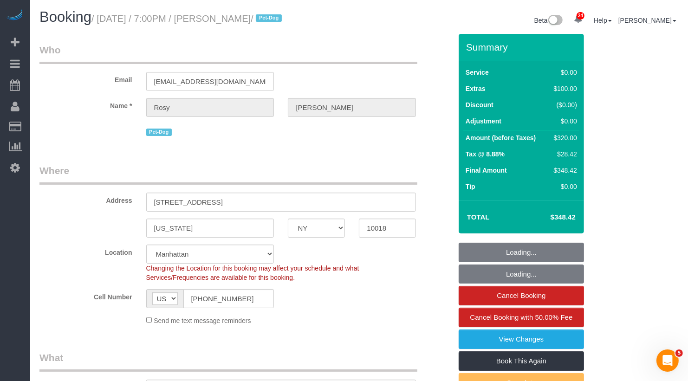
select select
select select "2"
select select "object:1389"
select select "spot45"
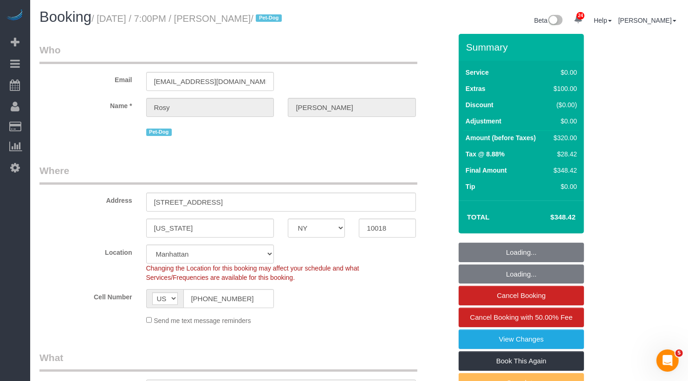
select select "number:89"
select select "number:90"
select select "number:13"
select select "number:5"
